Goal: Transaction & Acquisition: Purchase product/service

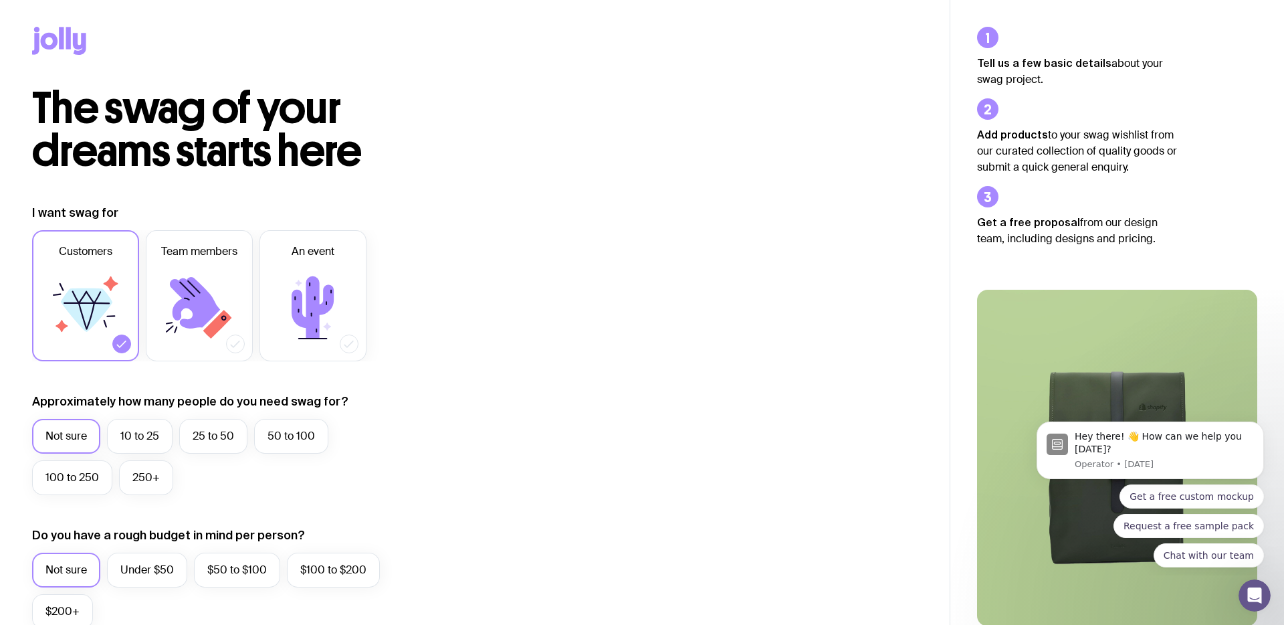
click at [52, 41] on icon at bounding box center [49, 41] width 17 height 17
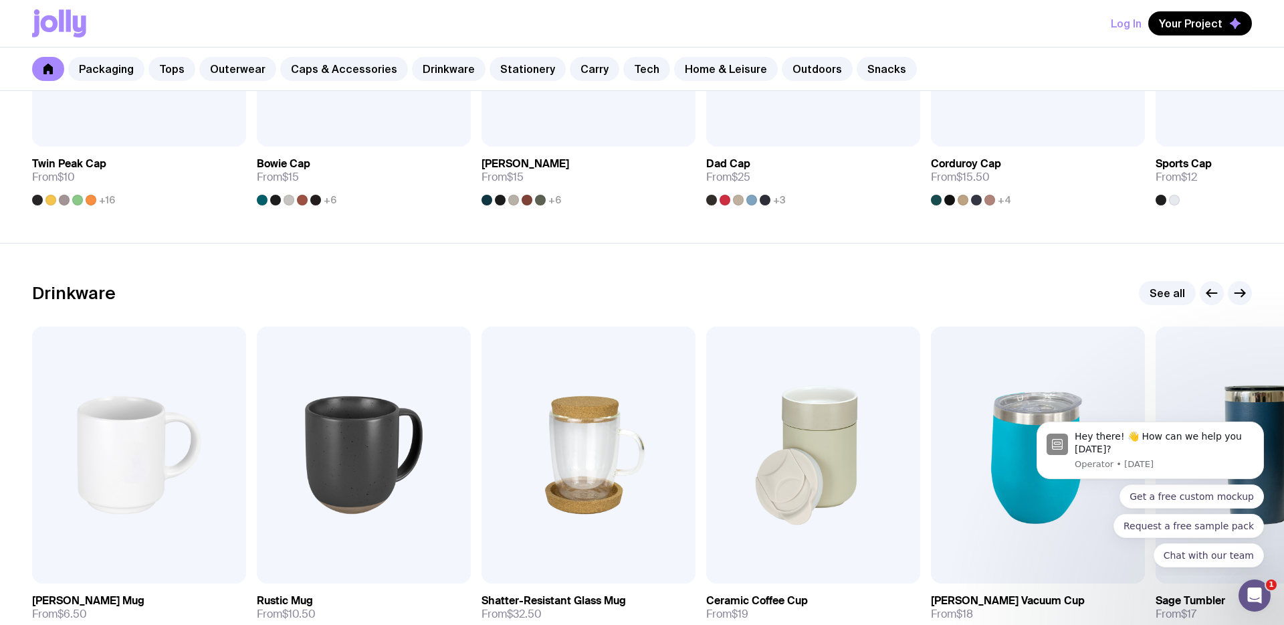
scroll to position [2032, 0]
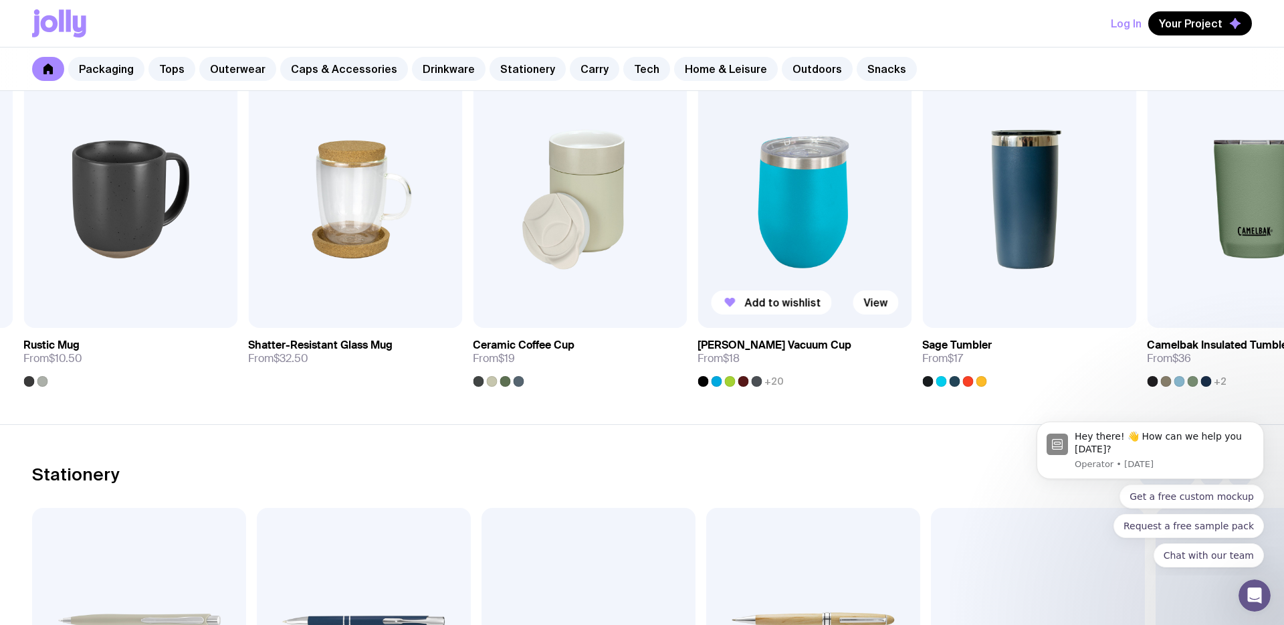
drag, startPoint x: 1008, startPoint y: 236, endPoint x: 772, endPoint y: 246, distance: 235.6
click at [772, 246] on img at bounding box center [804, 199] width 214 height 257
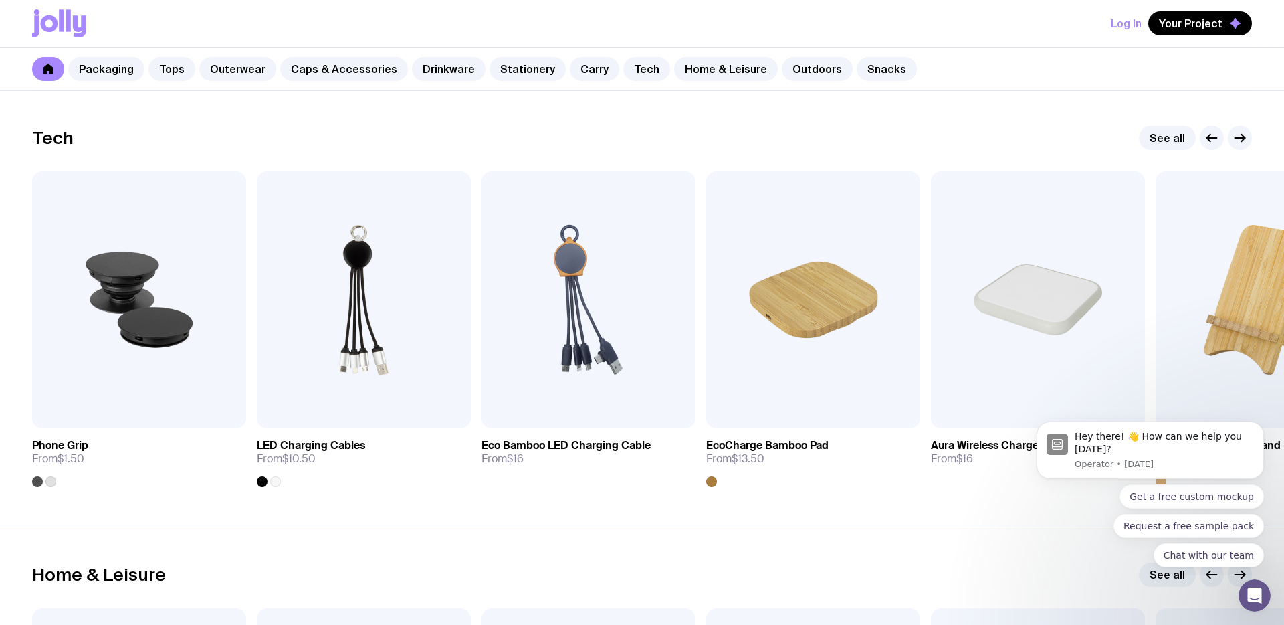
scroll to position [3243, 0]
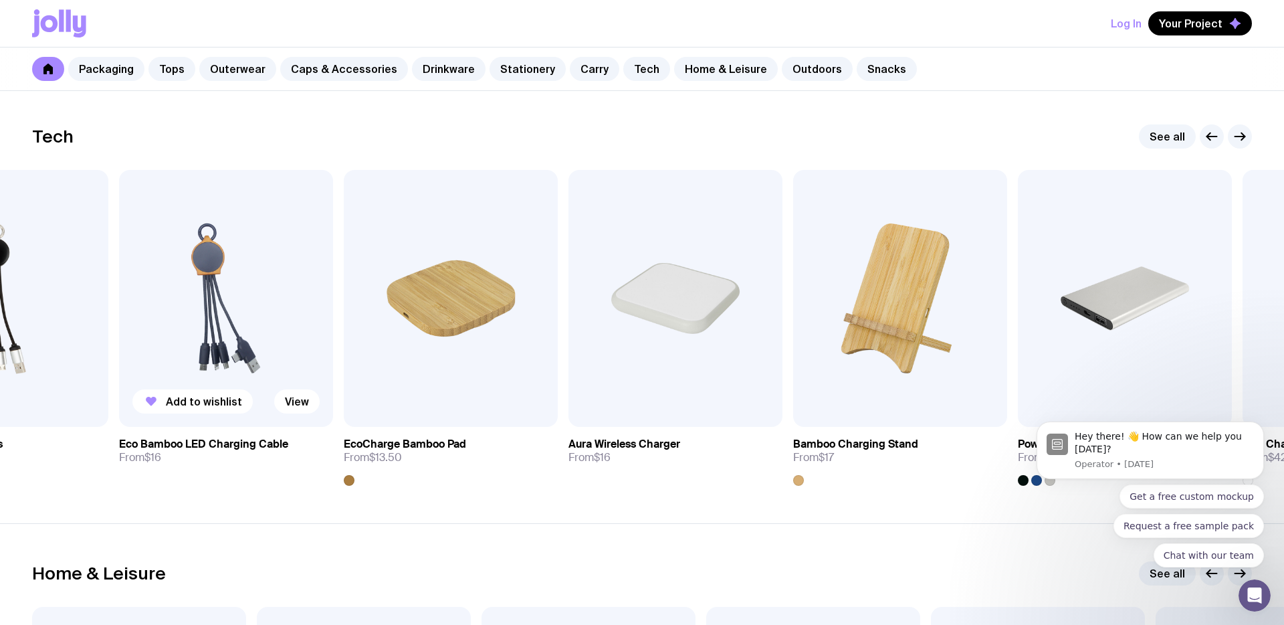
drag, startPoint x: 659, startPoint y: 339, endPoint x: 265, endPoint y: 342, distance: 393.9
click at [265, 342] on img at bounding box center [226, 298] width 214 height 257
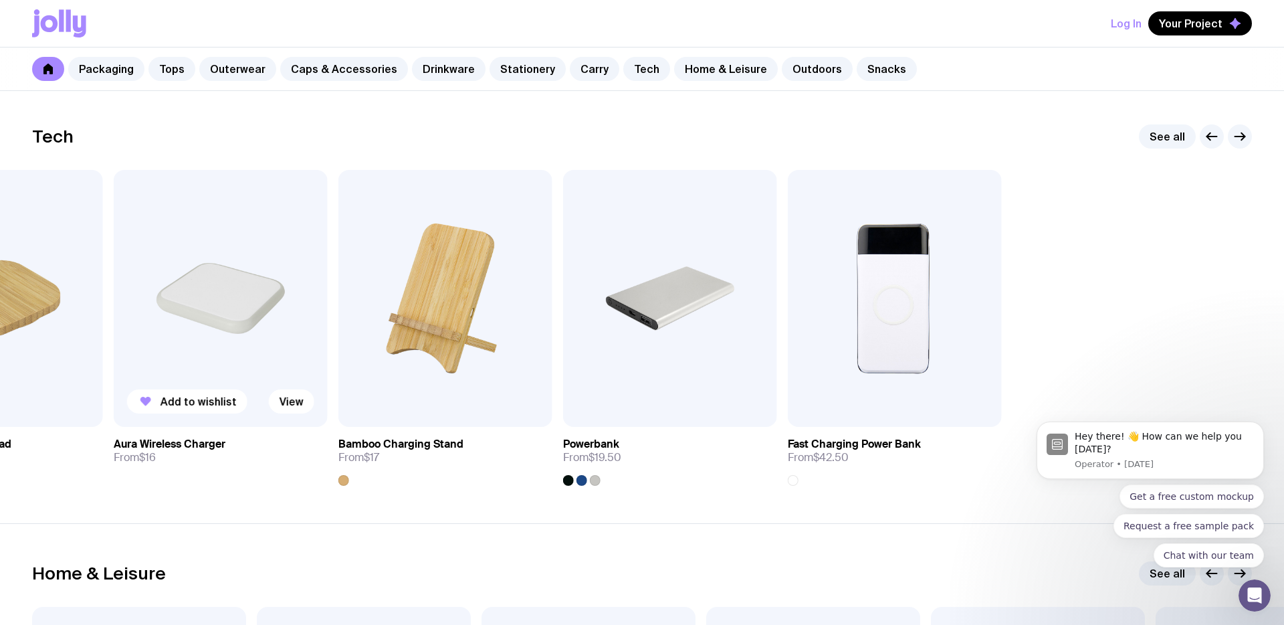
drag, startPoint x: 663, startPoint y: 346, endPoint x: 163, endPoint y: 345, distance: 500.2
click at [163, 345] on img at bounding box center [221, 298] width 214 height 257
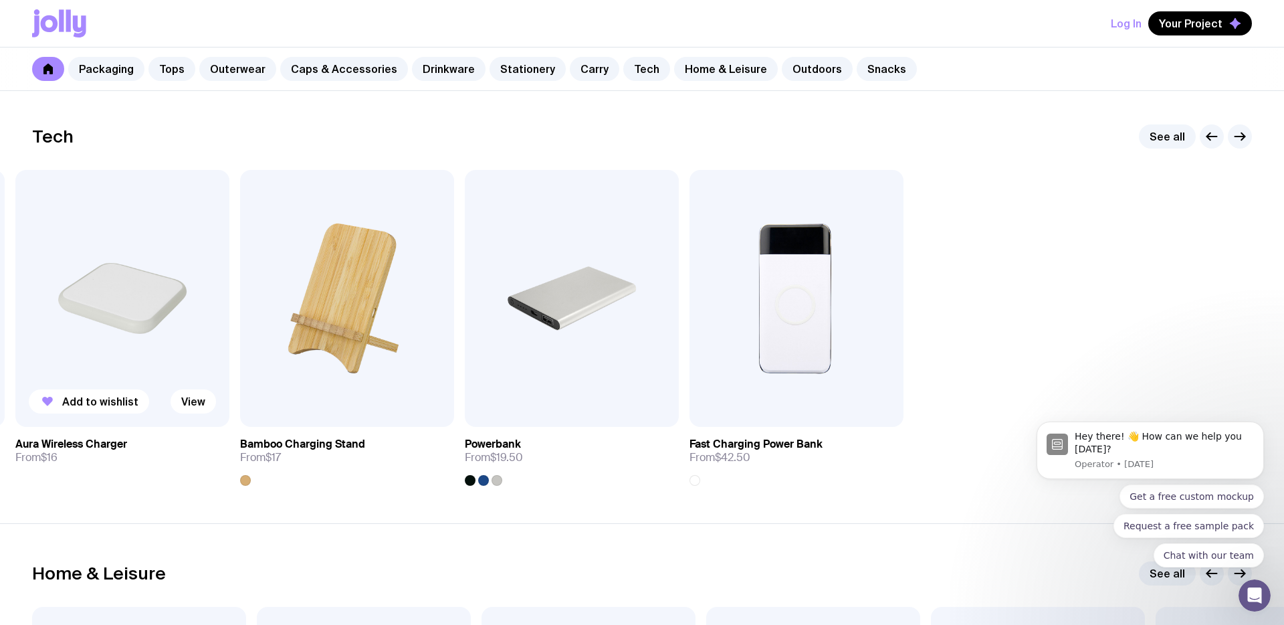
drag, startPoint x: 879, startPoint y: 348, endPoint x: 157, endPoint y: 349, distance: 721.6
click at [157, 349] on div "Add to wishlist View Phone Grip From $1.50 Add to wishlist View LED Charging Ca…" at bounding box center [642, 328] width 1220 height 316
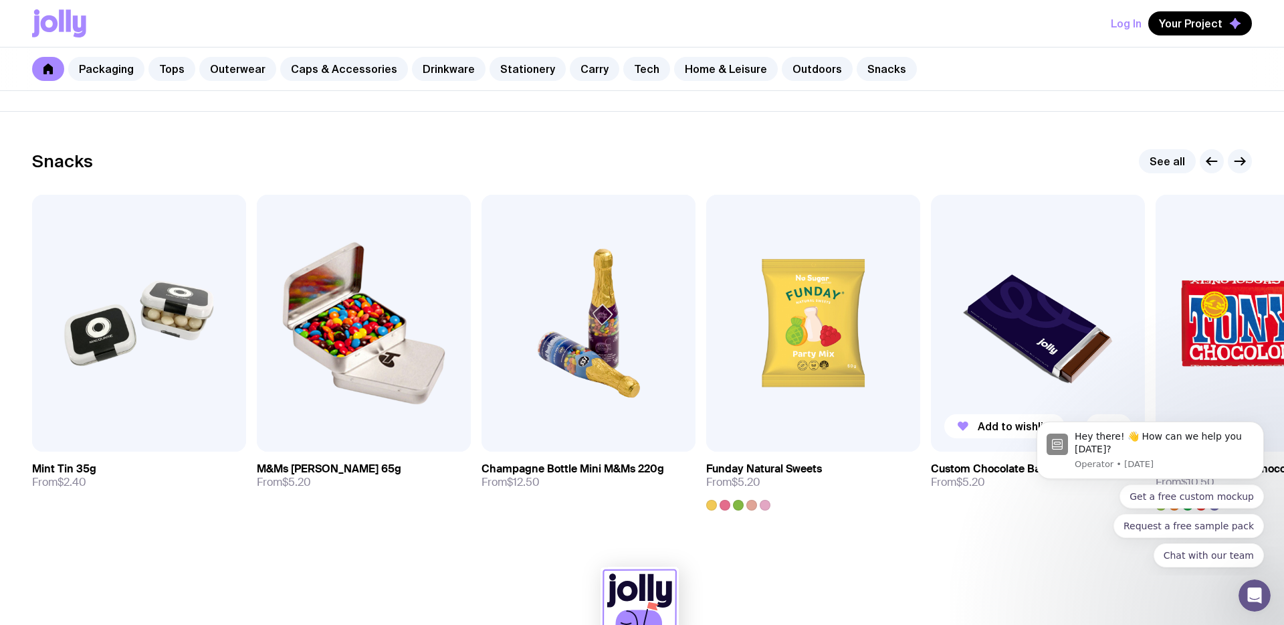
scroll to position [4528, 0]
click at [1178, 157] on link "See all" at bounding box center [1167, 162] width 57 height 24
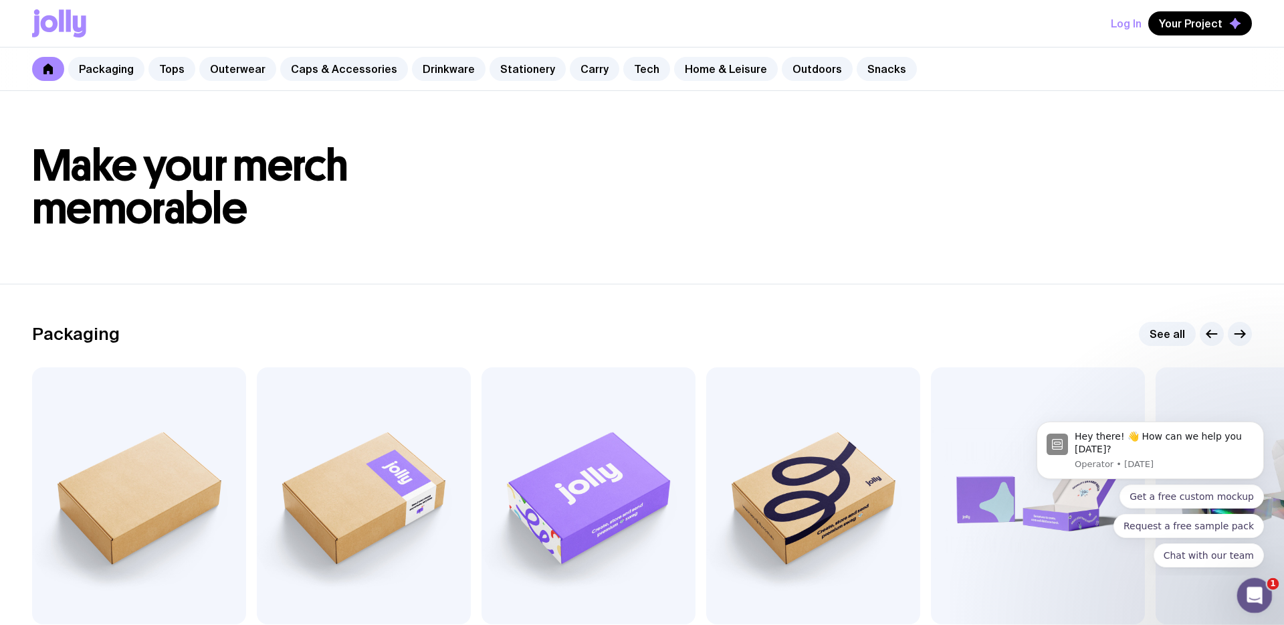
click at [1250, 599] on icon "Open Intercom Messenger" at bounding box center [1253, 593] width 22 height 22
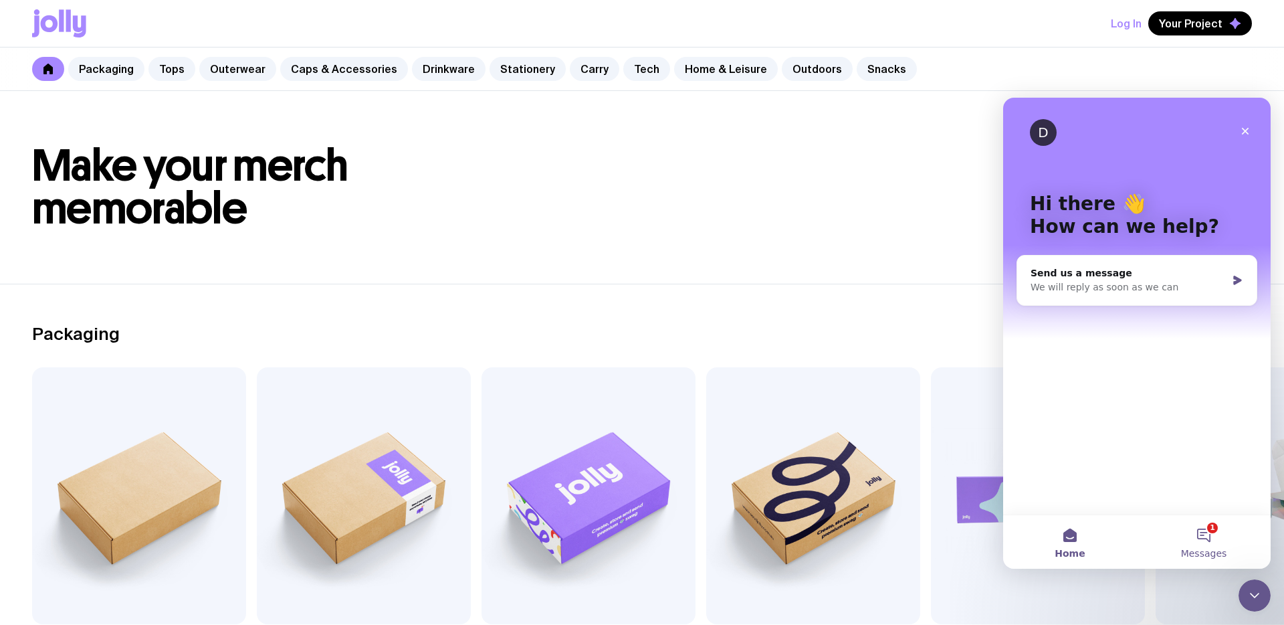
click at [1219, 555] on span "Messages" at bounding box center [1204, 552] width 46 height 9
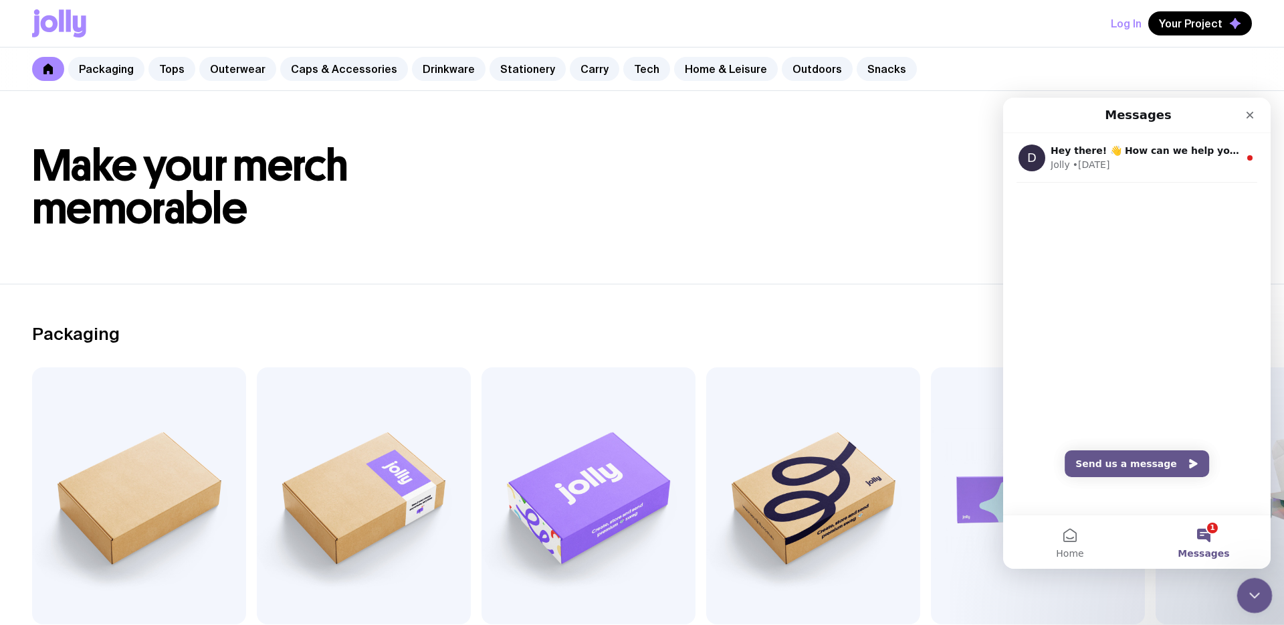
click at [1257, 585] on icon "Close Intercom Messenger" at bounding box center [1252, 593] width 16 height 16
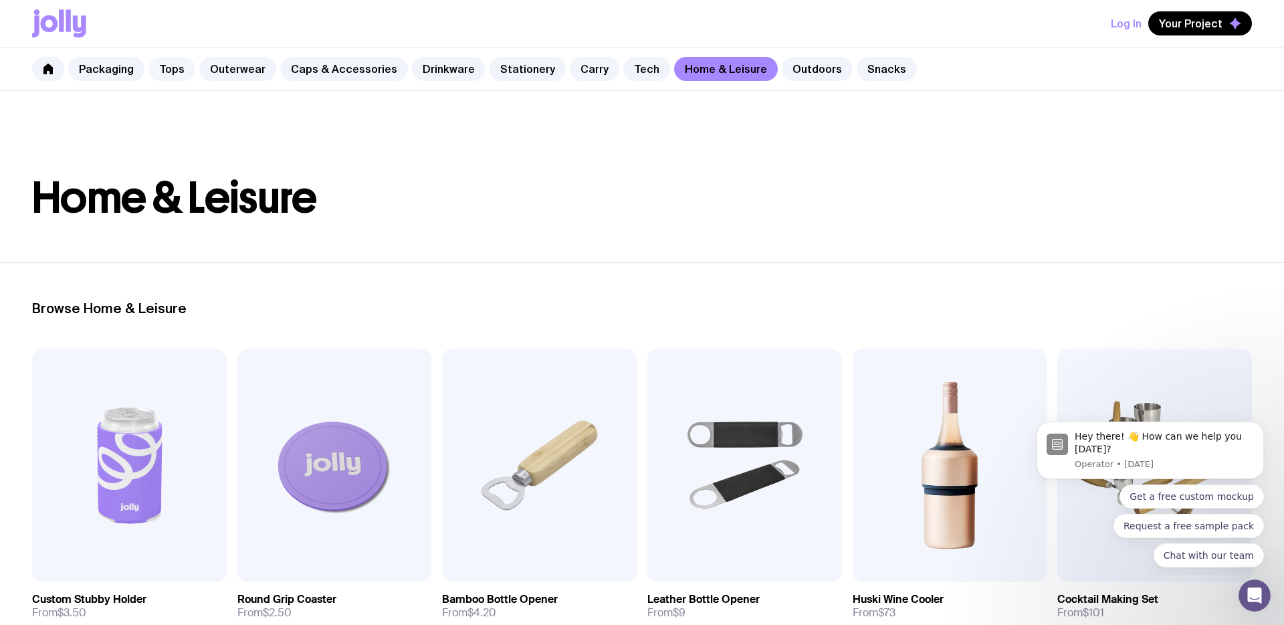
click at [154, 69] on link "Tops" at bounding box center [171, 69] width 47 height 24
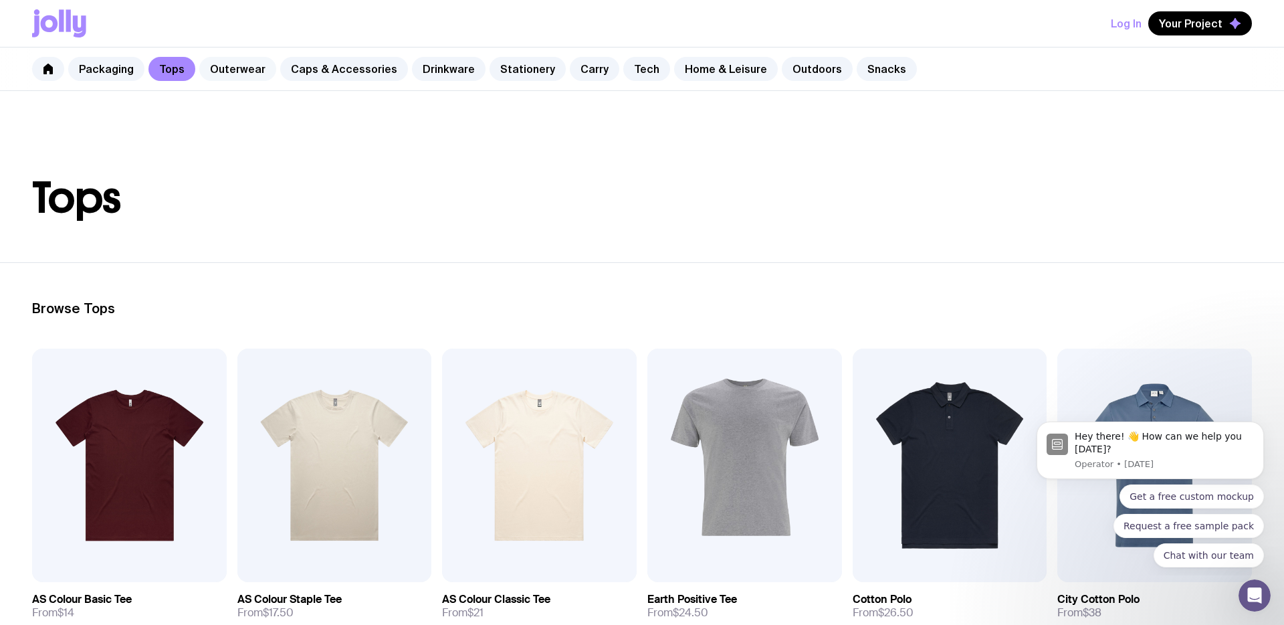
click at [201, 69] on link "Outerwear" at bounding box center [237, 69] width 77 height 24
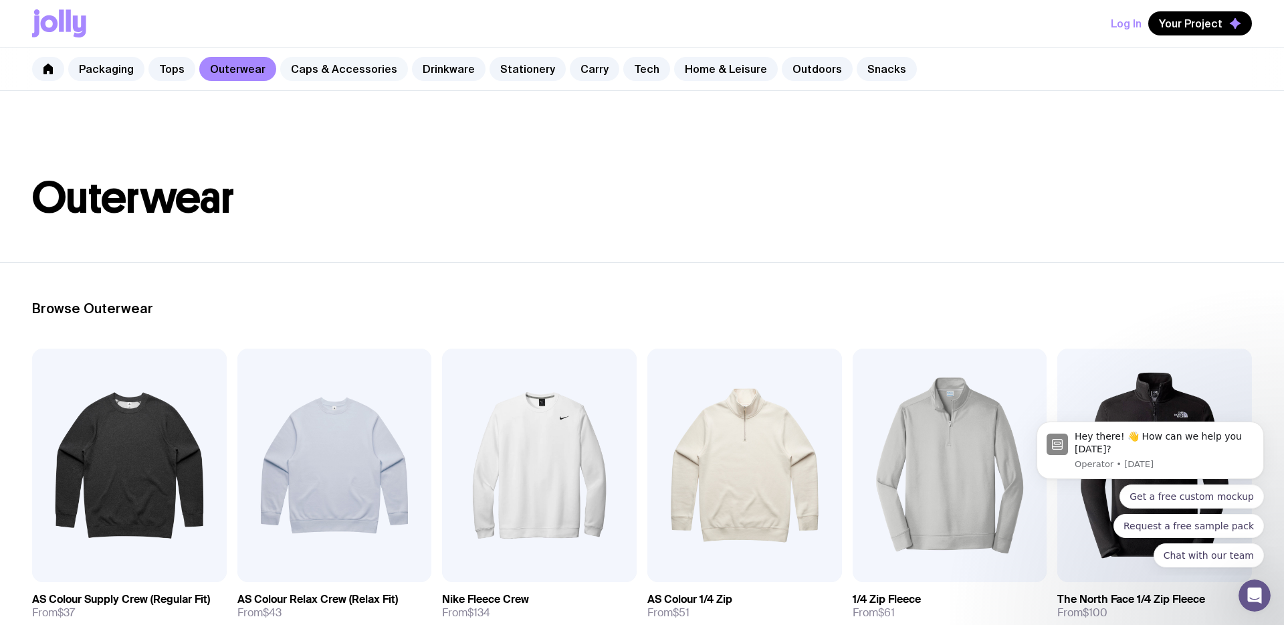
click at [285, 70] on link "Caps & Accessories" at bounding box center [344, 69] width 128 height 24
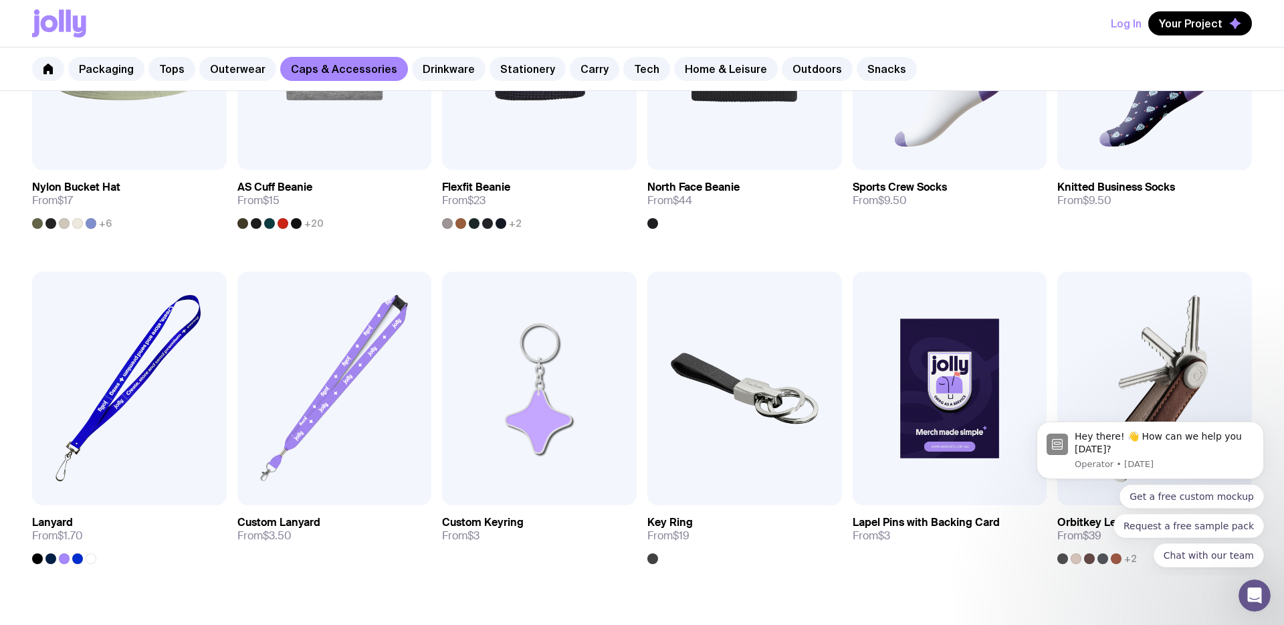
scroll to position [1248, 0]
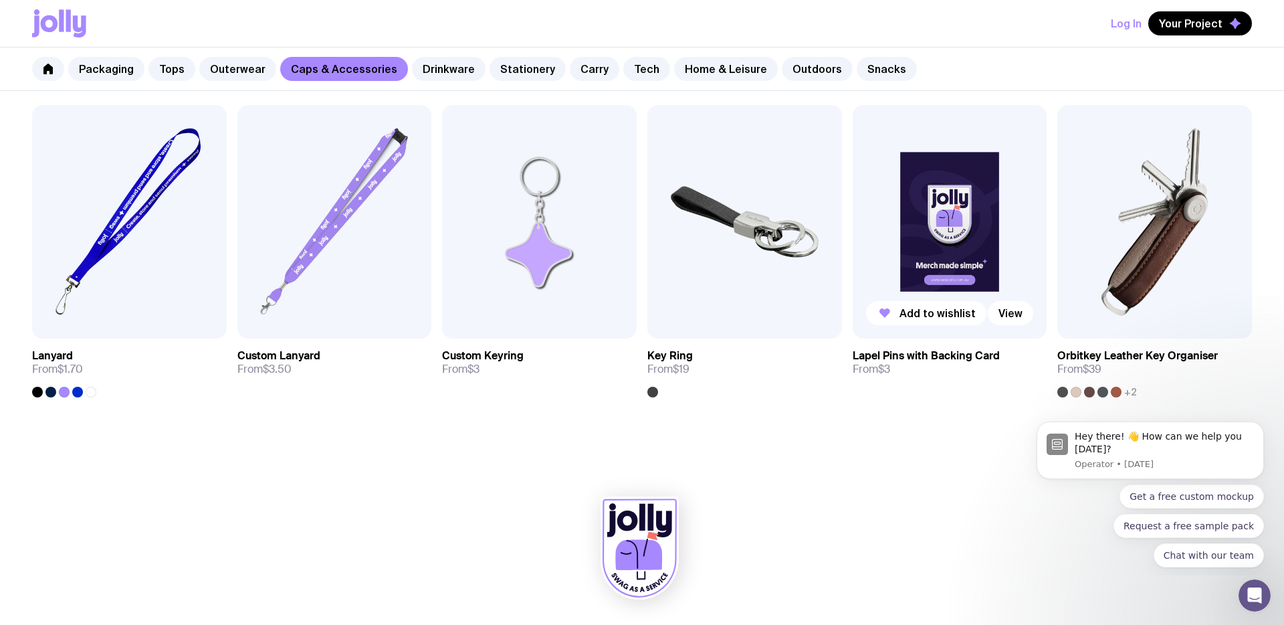
click at [959, 201] on img at bounding box center [950, 221] width 195 height 233
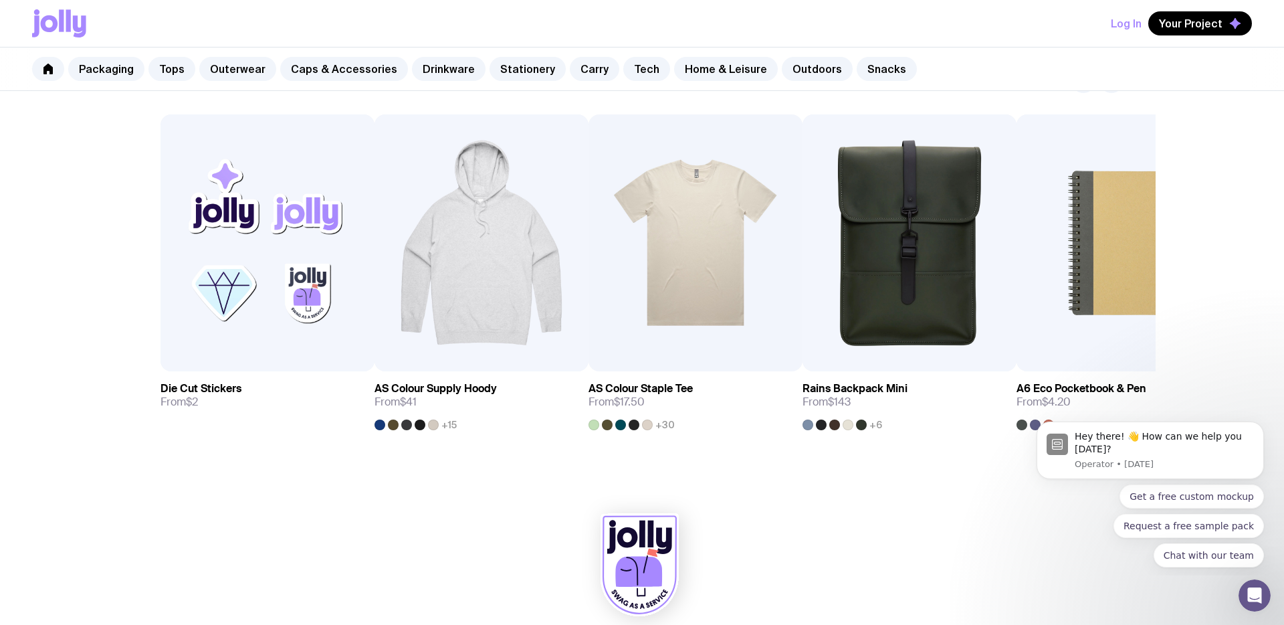
scroll to position [701, 0]
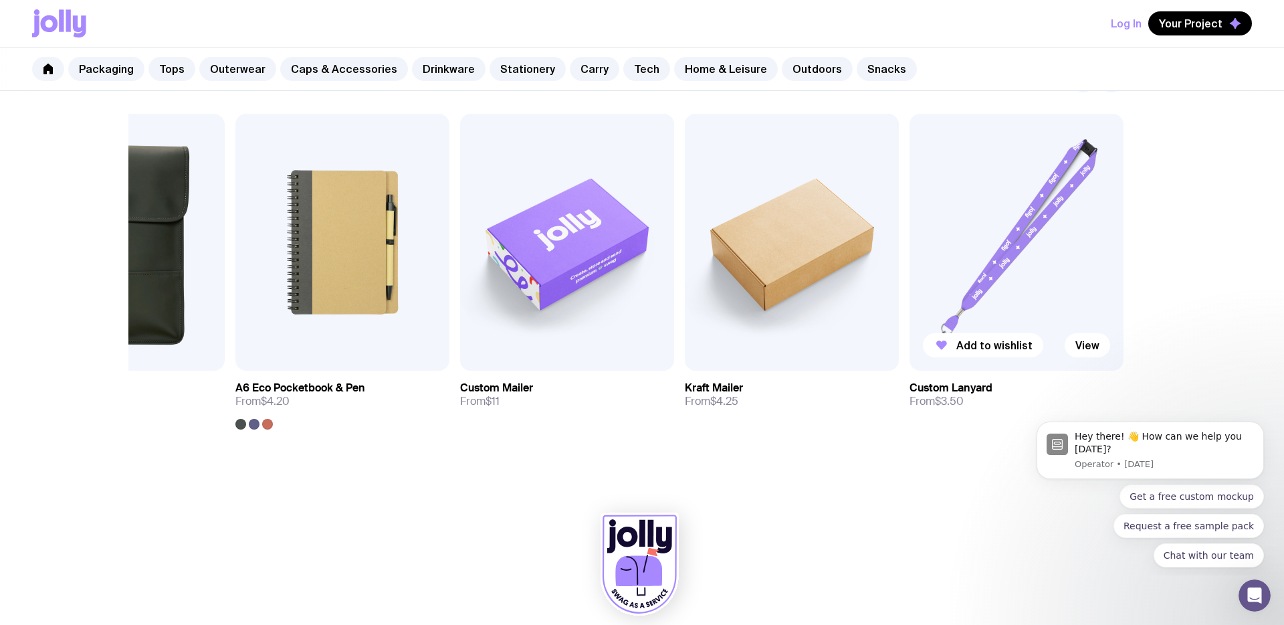
click at [1018, 282] on img at bounding box center [1016, 242] width 214 height 257
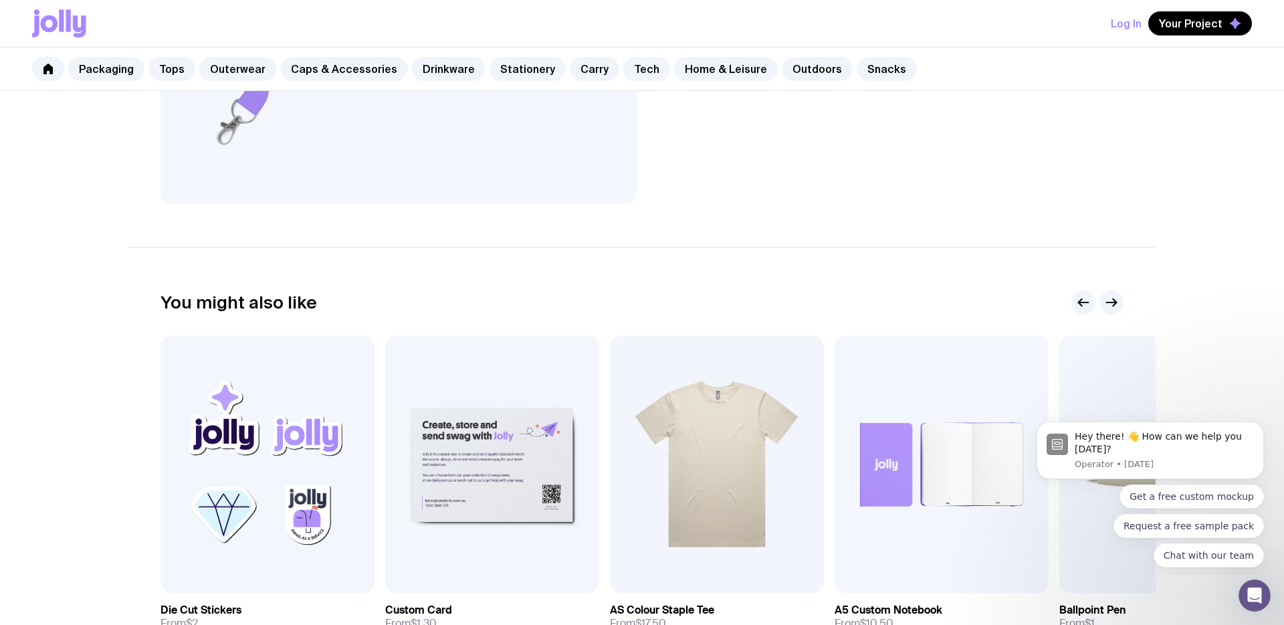
scroll to position [577, 0]
